Goal: Task Accomplishment & Management: Complete application form

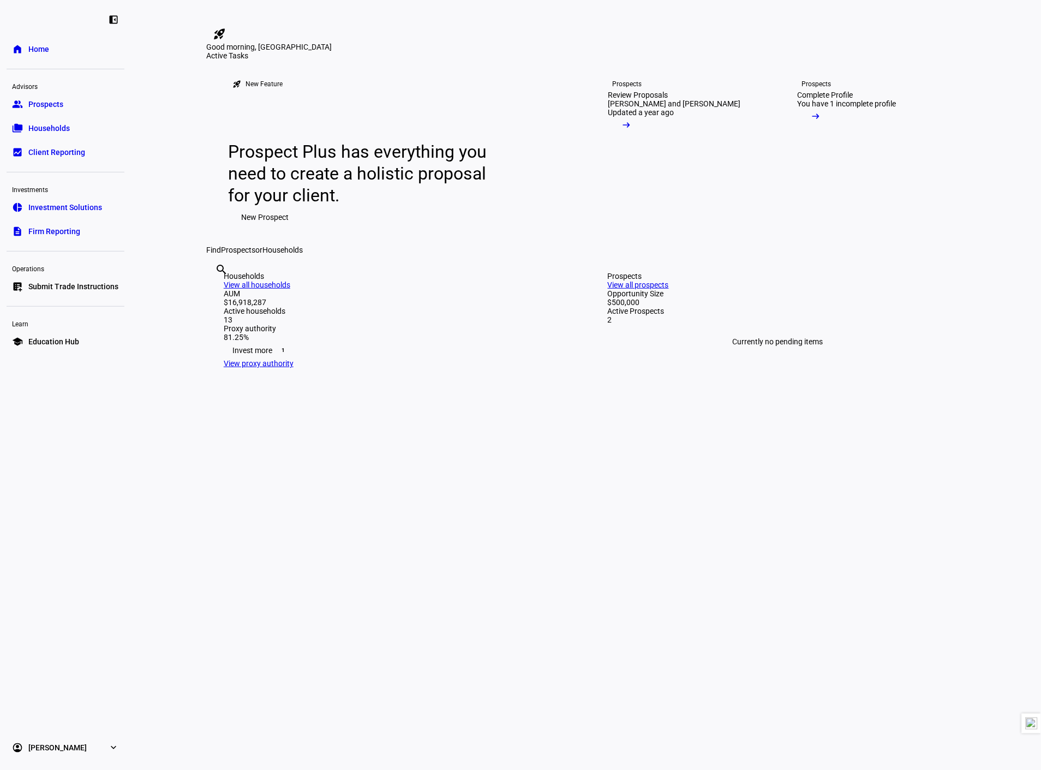
click at [90, 285] on span "Submit Trade Instructions" at bounding box center [73, 286] width 90 height 11
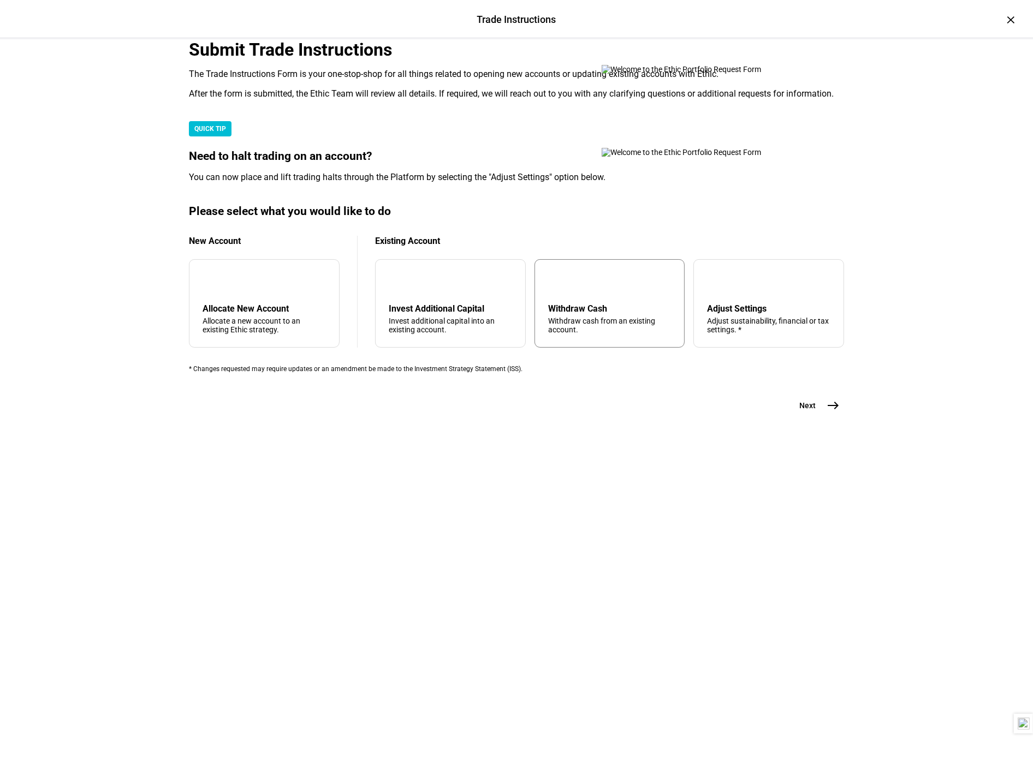
click at [548, 314] on div "Withdraw Cash" at bounding box center [609, 308] width 123 height 10
click at [820, 416] on button "Next east" at bounding box center [815, 406] width 58 height 22
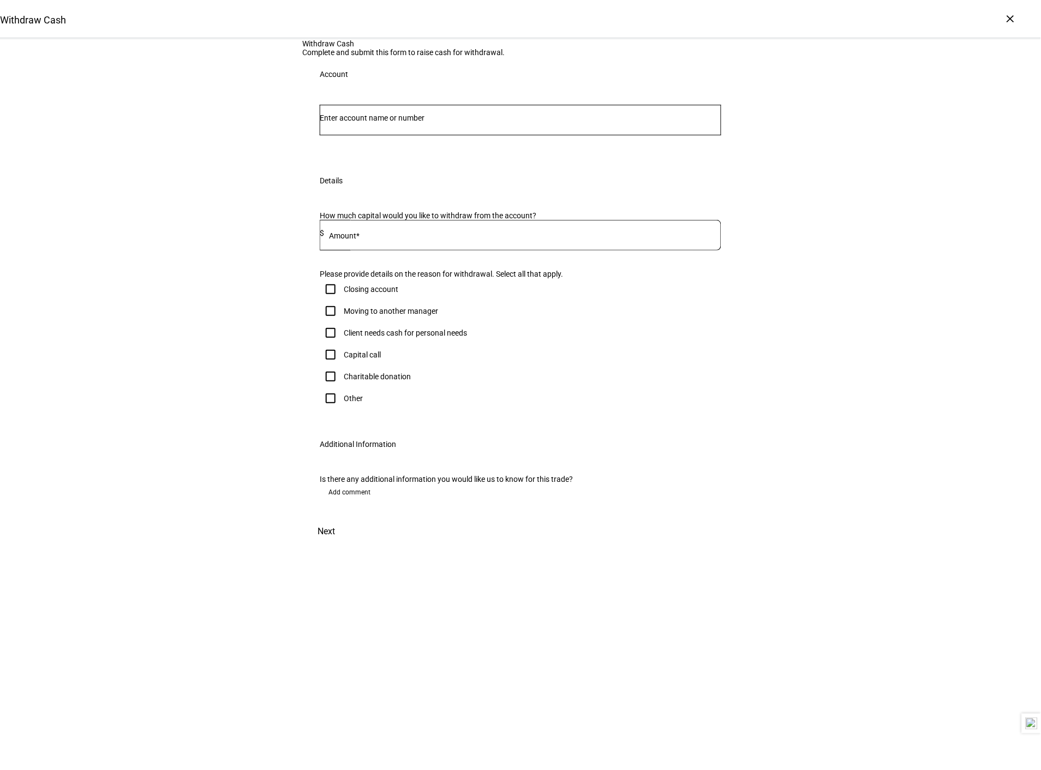
click at [374, 135] on div at bounding box center [521, 120] width 402 height 31
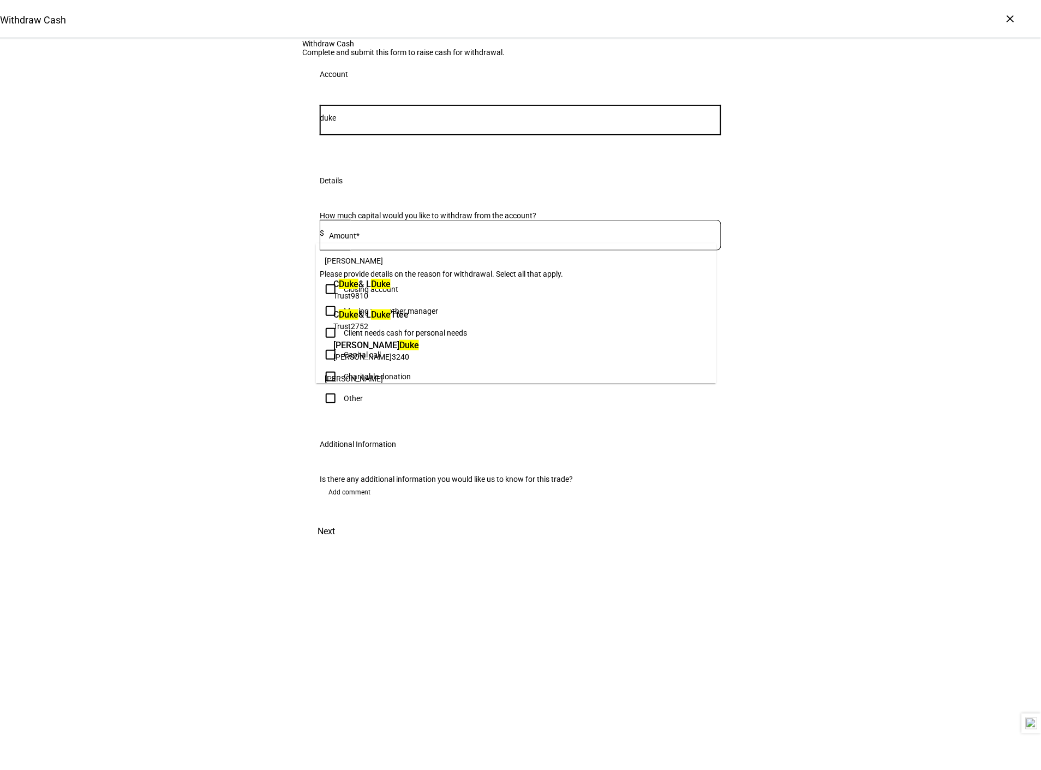
type input "duke"
click at [391, 287] on span "C Duke & L Duke" at bounding box center [361, 284] width 57 height 13
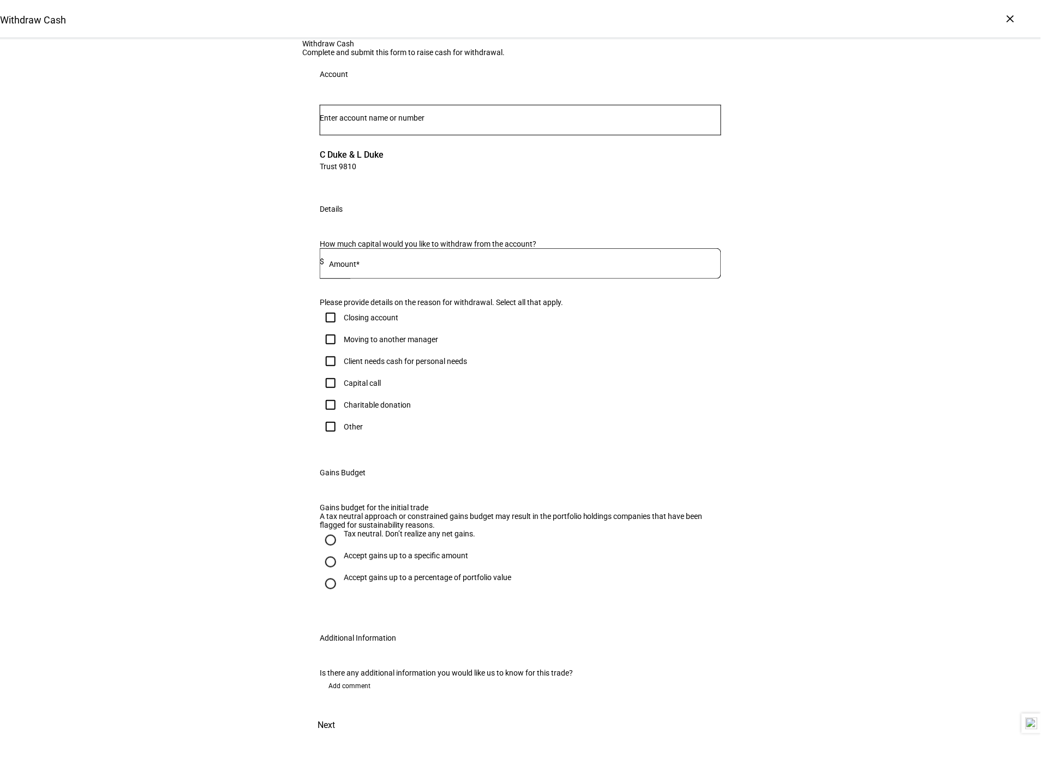
click at [443, 279] on div at bounding box center [522, 263] width 397 height 31
type input "500"
click at [330, 438] on input "Other" at bounding box center [331, 427] width 22 height 22
checkbox input "true"
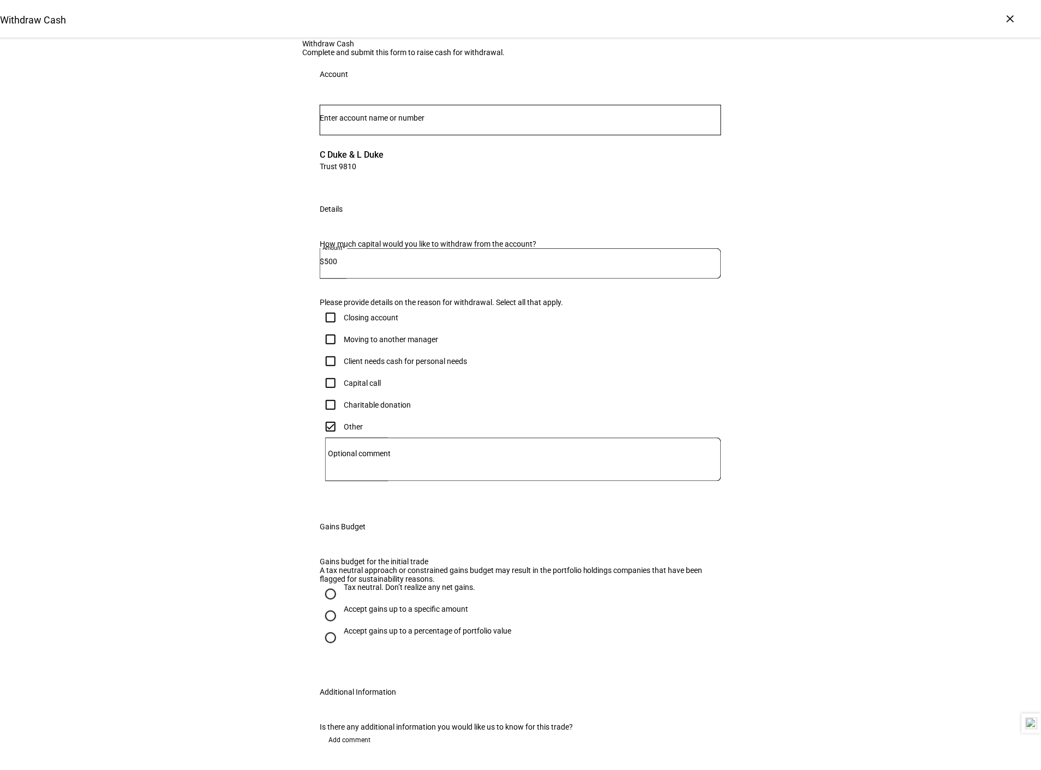
click at [429, 473] on textarea "Optional comment" at bounding box center [523, 459] width 396 height 26
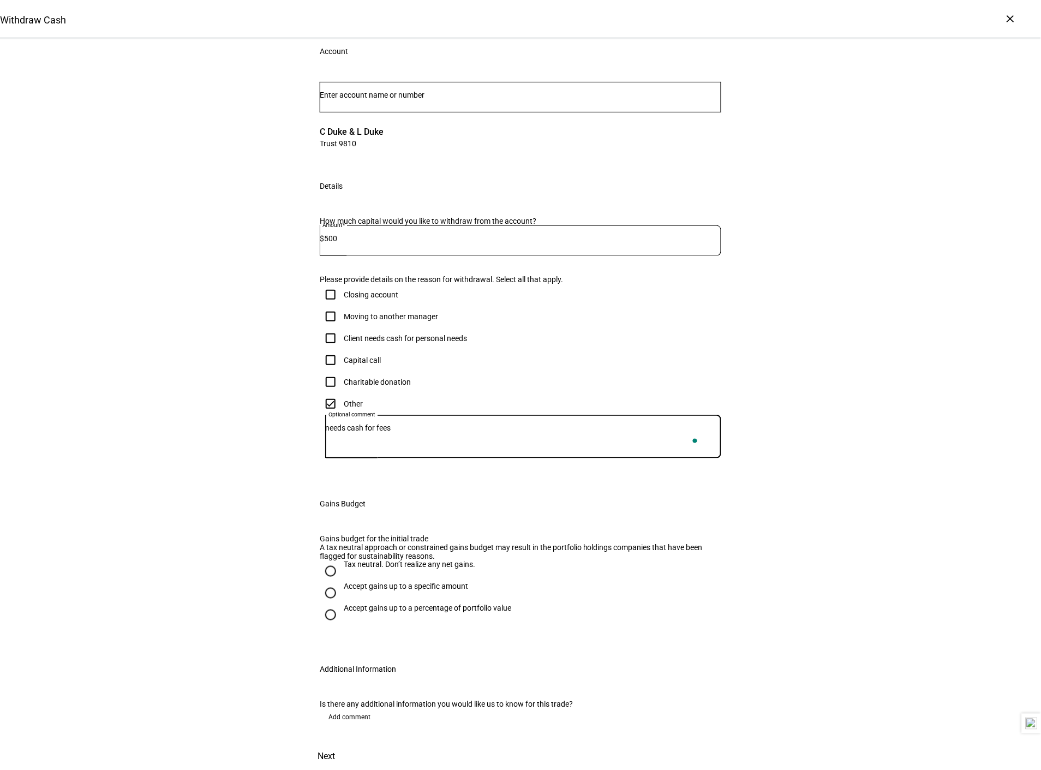
scroll to position [273, 0]
type textarea "needs cash for fees"
click at [391, 560] on div "Tax neutral. Don’t realize any net gains." at bounding box center [410, 564] width 132 height 9
click at [342, 560] on input "Tax neutral. Don’t realize any net gains." at bounding box center [331, 571] width 22 height 22
radio input "true"
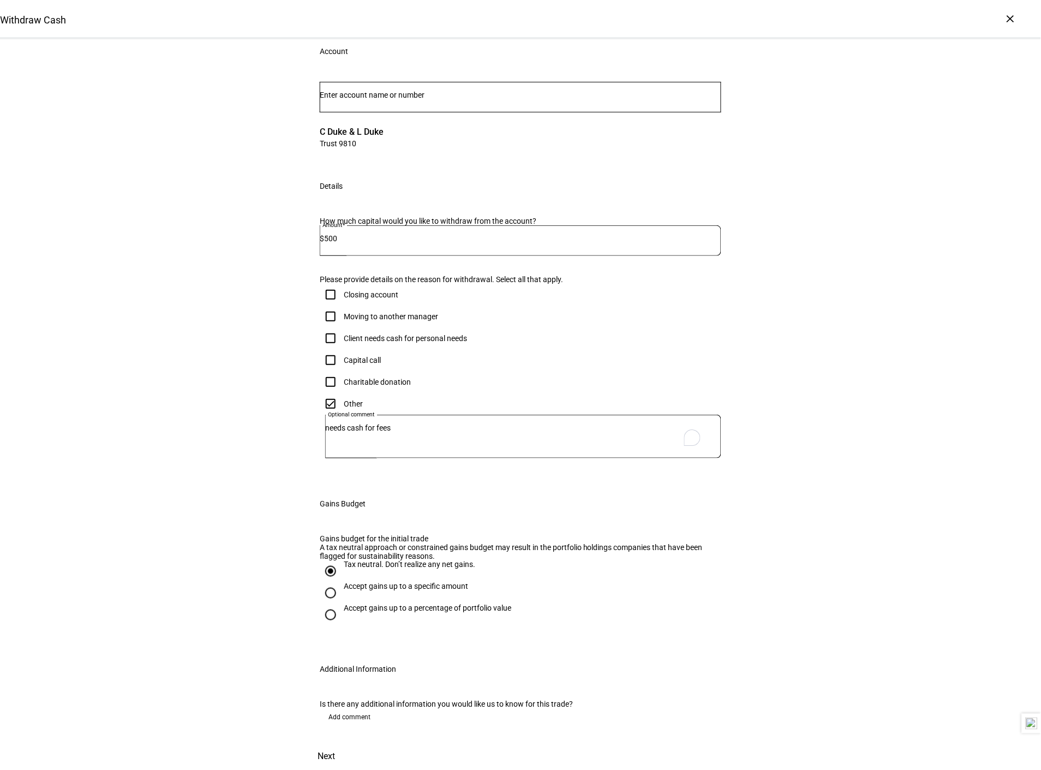
click at [335, 744] on span "Next" at bounding box center [326, 757] width 17 height 26
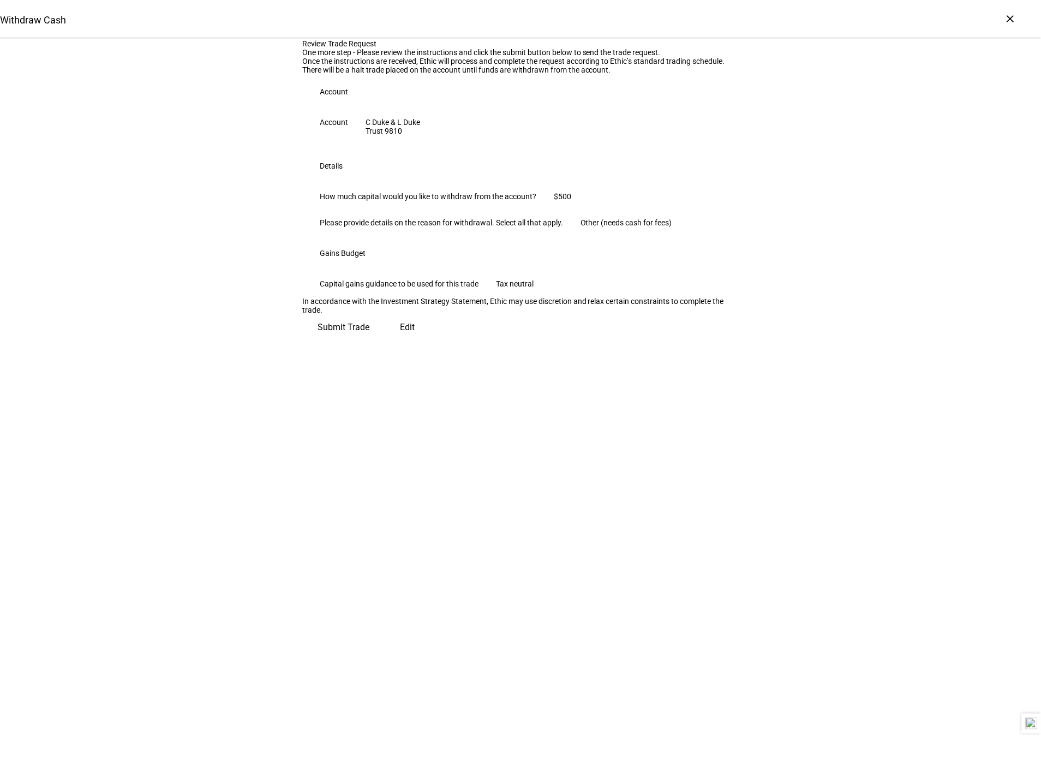
scroll to position [0, 0]
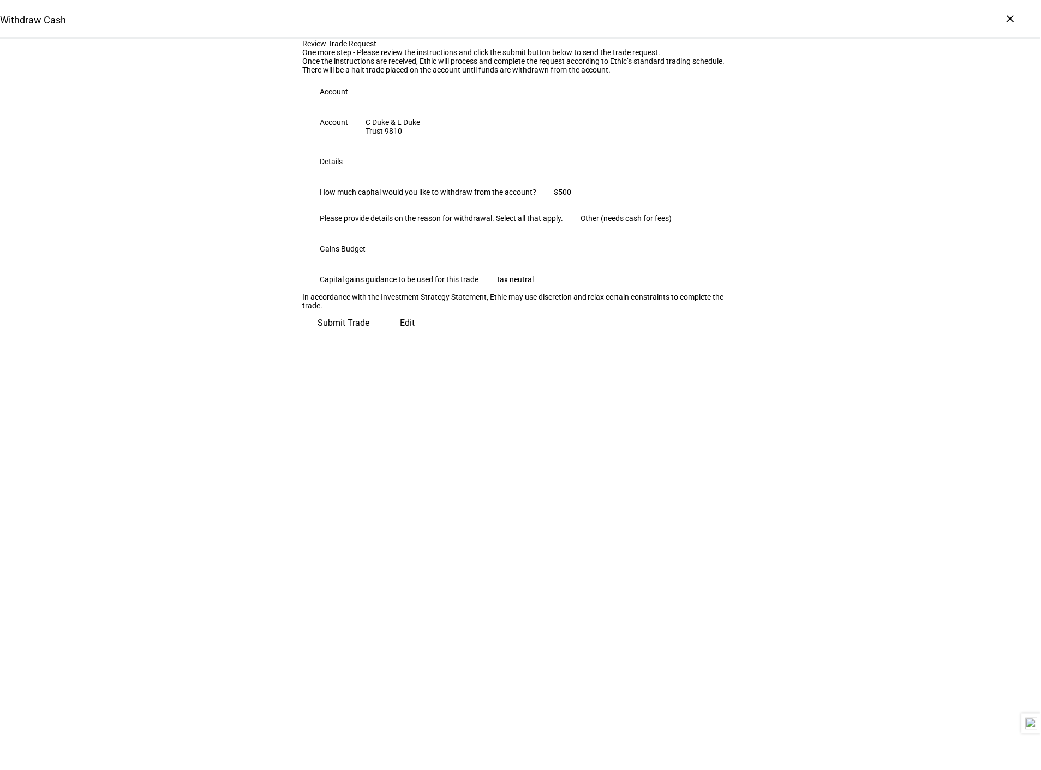
click at [369, 336] on span "Submit Trade" at bounding box center [344, 323] width 52 height 26
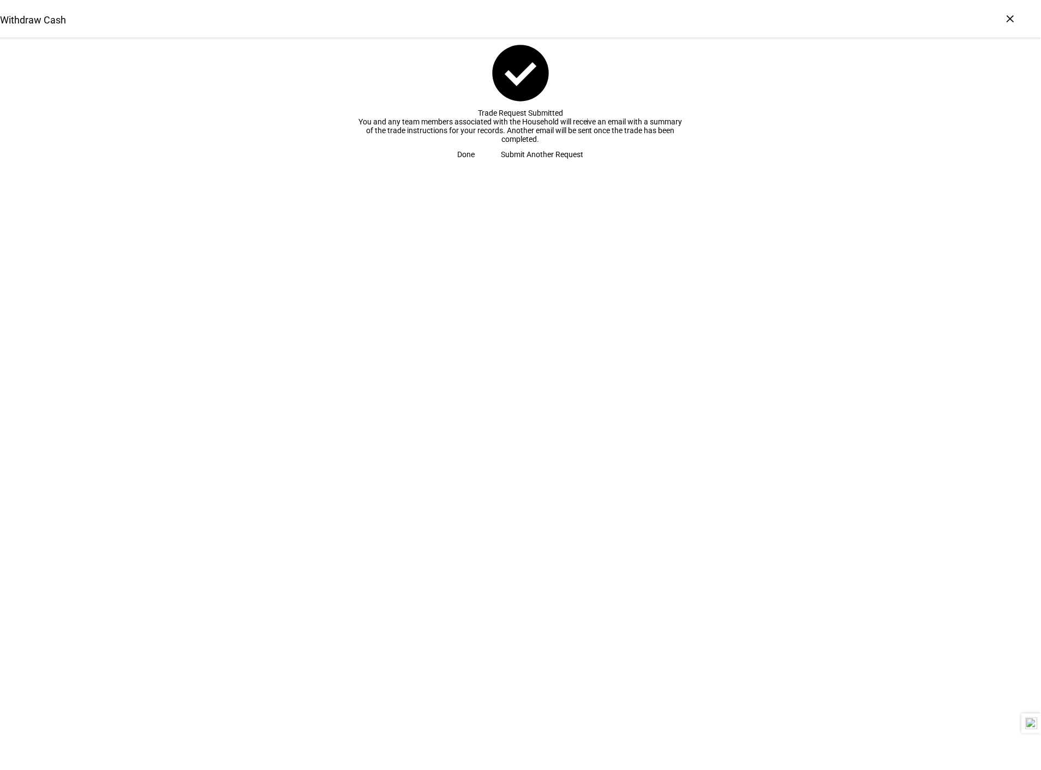
click at [475, 165] on span "Done" at bounding box center [466, 155] width 17 height 22
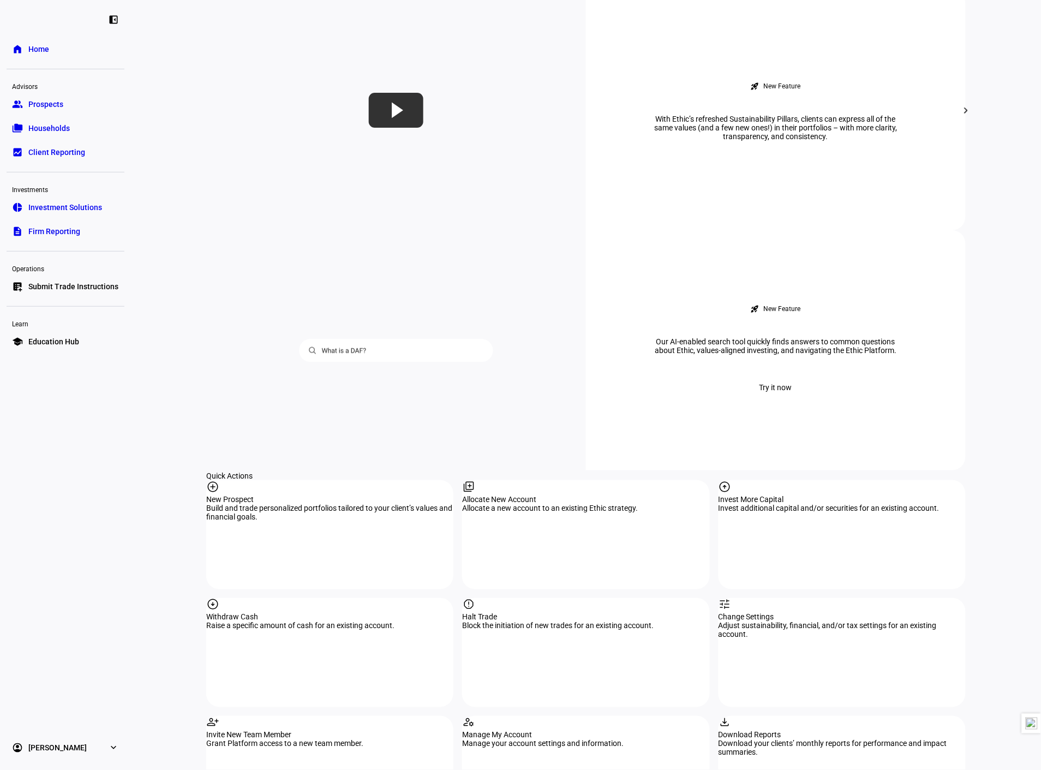
scroll to position [788, 0]
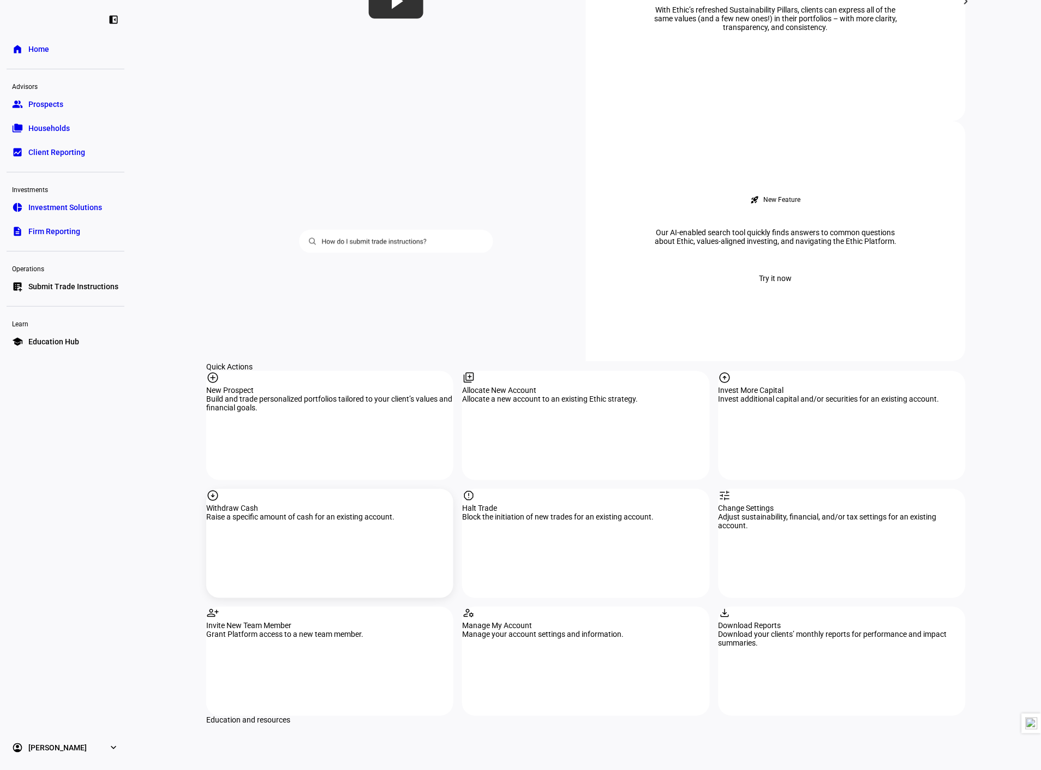
click at [348, 489] on div "arrow_circle_down Withdraw Cash Raise a specific amount of cash for an existing…" at bounding box center [329, 543] width 247 height 109
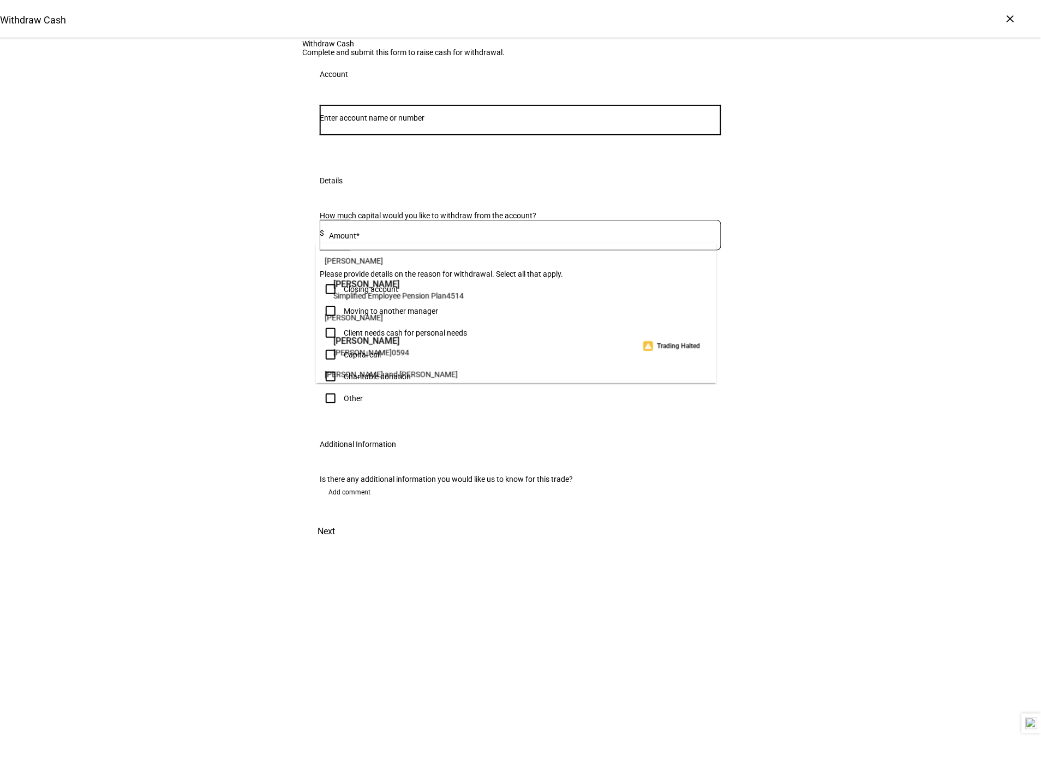
click at [401, 122] on input "Number" at bounding box center [521, 118] width 402 height 9
type input "duke"
click at [389, 325] on span "Trust 2752" at bounding box center [370, 326] width 75 height 10
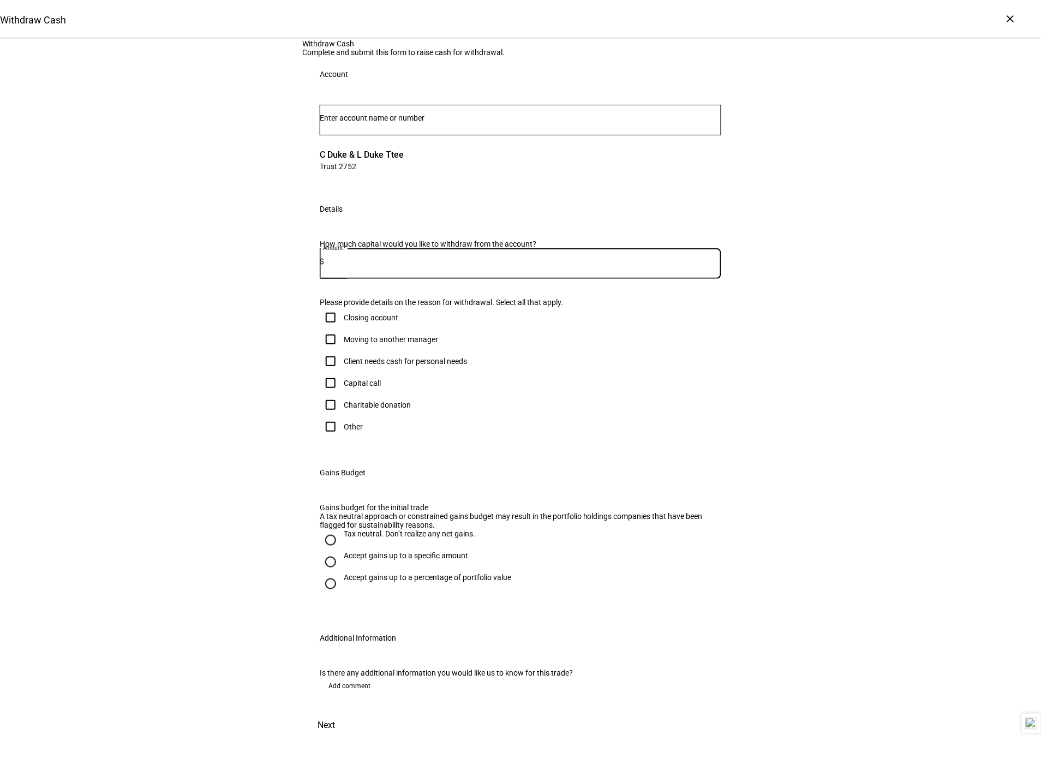
click at [399, 266] on input at bounding box center [522, 261] width 397 height 9
type input "4"
type input "500"
click at [344, 431] on div "Other" at bounding box center [353, 426] width 19 height 9
click at [342, 438] on input "Other" at bounding box center [331, 427] width 22 height 22
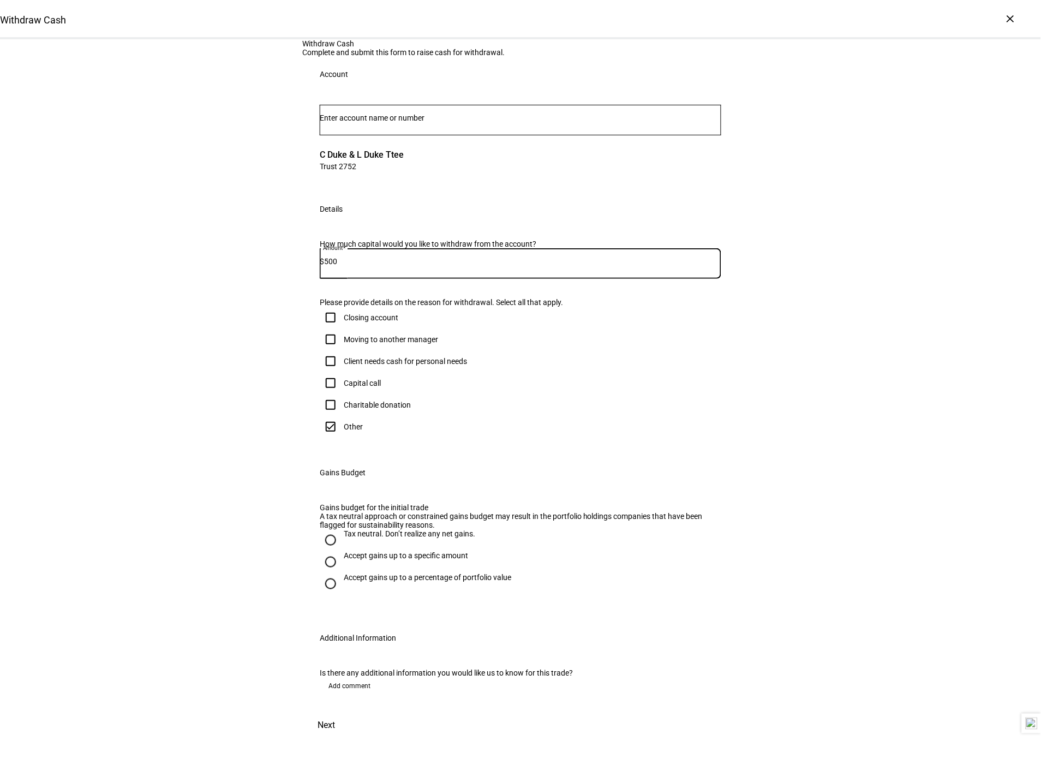
checkbox input "true"
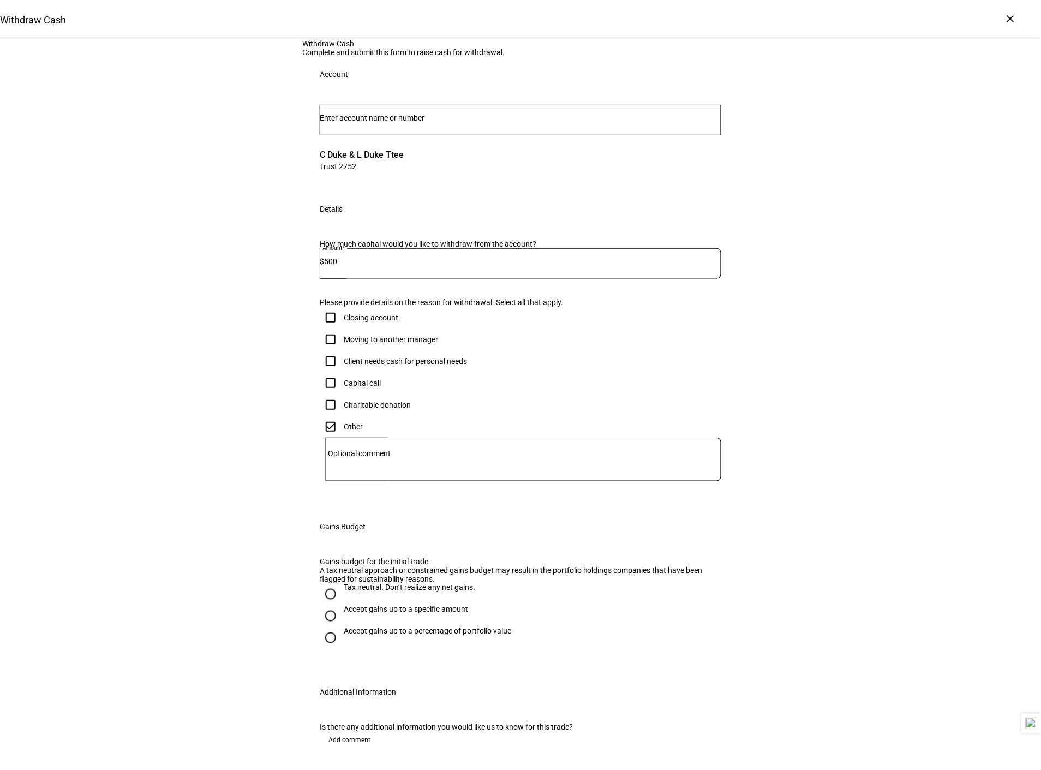
click at [441, 473] on textarea "Optional comment" at bounding box center [523, 459] width 396 height 26
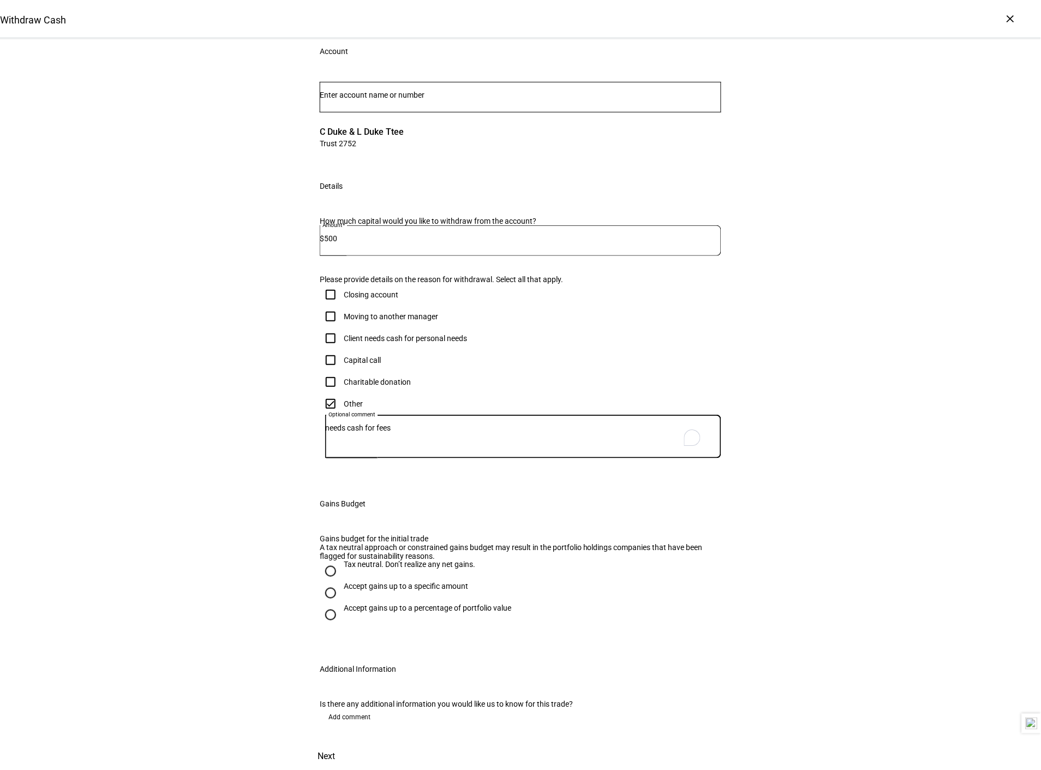
type textarea "needs cash for fees"
click at [338, 558] on div at bounding box center [331, 571] width 26 height 26
radio input "true"
click at [335, 744] on span "Next" at bounding box center [326, 757] width 17 height 26
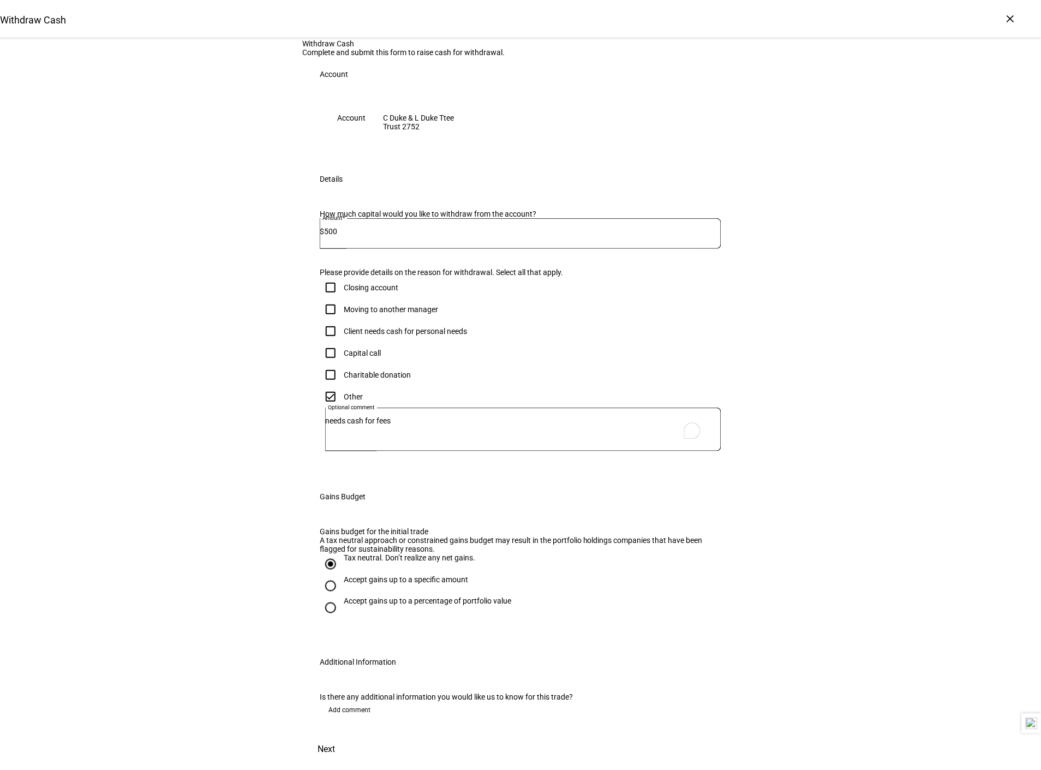
scroll to position [0, 0]
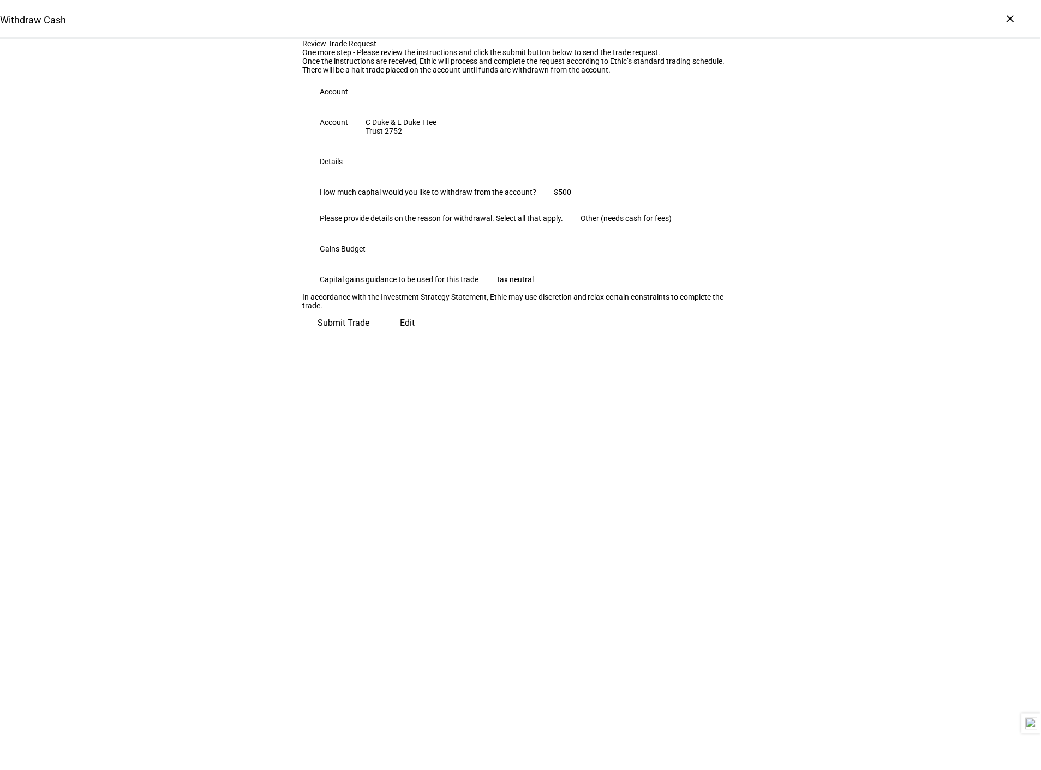
click at [369, 336] on span "Submit Trade" at bounding box center [344, 323] width 52 height 26
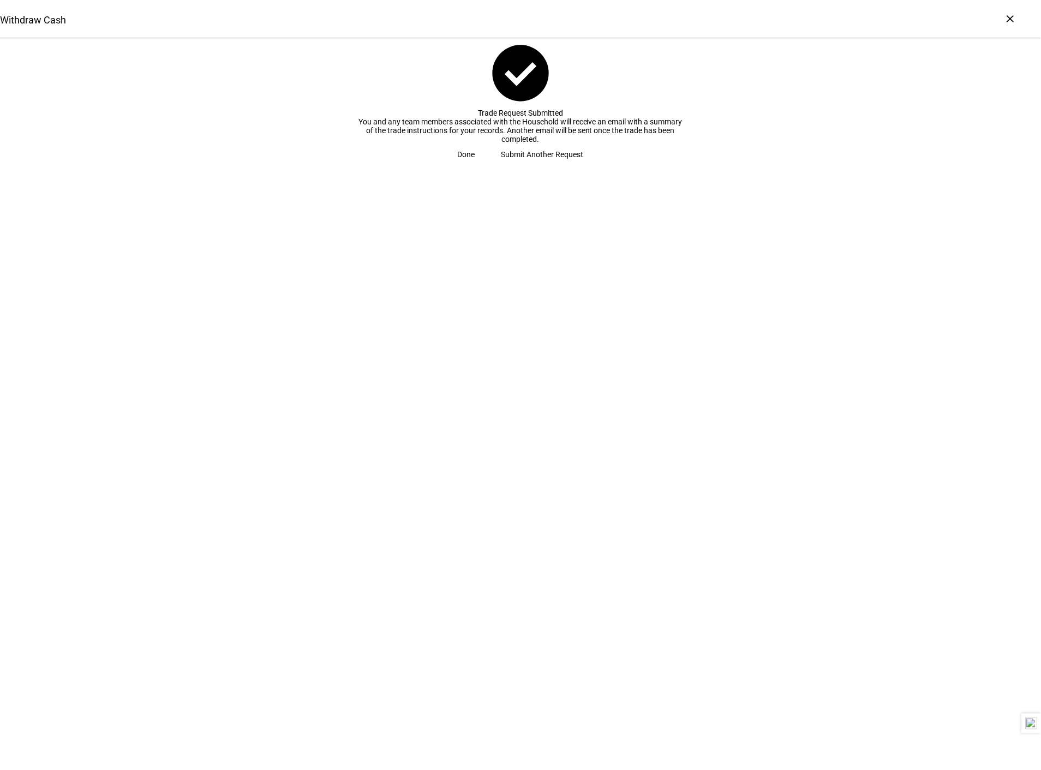
click at [517, 165] on span "check_circle Trade Request Submitted You and any team members associated with t…" at bounding box center [520, 102] width 1041 height 126
click at [475, 165] on span "Done" at bounding box center [466, 155] width 17 height 22
